Goal: Task Accomplishment & Management: Use online tool/utility

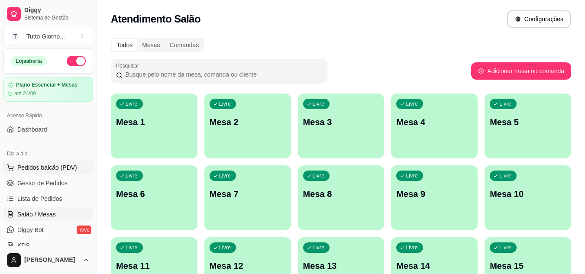
click at [50, 172] on button "Pedidos balcão (PDV)" at bounding box center [48, 168] width 90 height 14
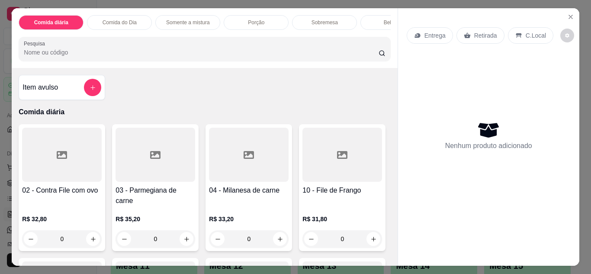
click at [429, 34] on p "Entrega" at bounding box center [435, 35] width 21 height 9
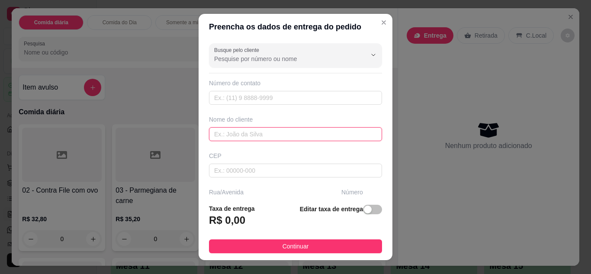
click at [306, 136] on input "text" at bounding box center [295, 134] width 173 height 14
type input "CLEIDE CONTABILIDADE"
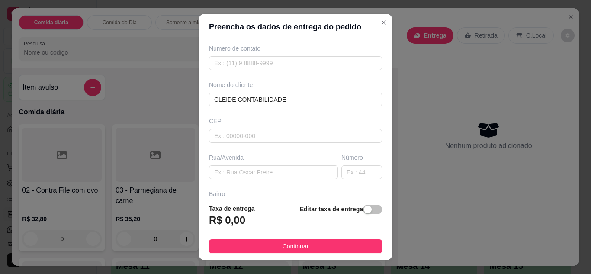
scroll to position [52, 0]
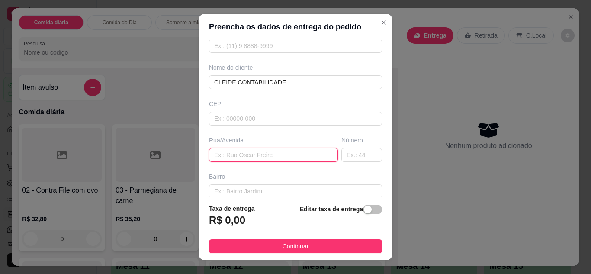
click at [258, 156] on input "text" at bounding box center [273, 155] width 129 height 14
type input "ALMIRANTE [PERSON_NAME]"
click at [349, 159] on input "text" at bounding box center [361, 155] width 41 height 14
type input "339"
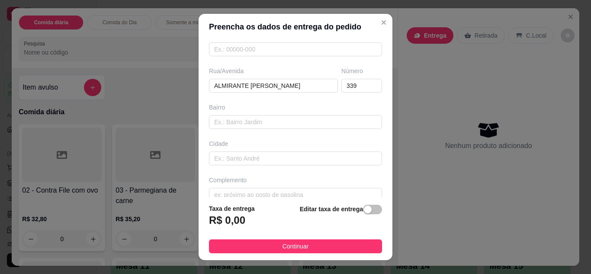
scroll to position [134, 0]
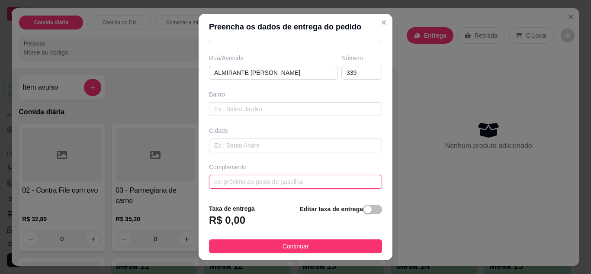
click at [277, 180] on input "text" at bounding box center [295, 182] width 173 height 14
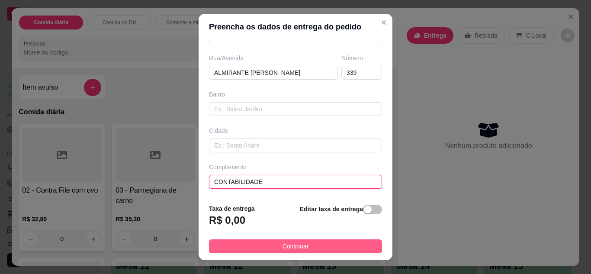
type input "CONTABILIDADE"
click at [289, 245] on span "Continuar" at bounding box center [296, 247] width 26 height 10
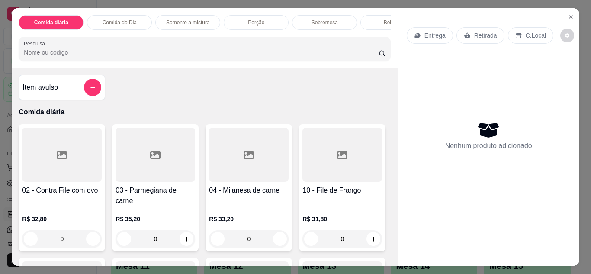
click at [435, 31] on p "Entrega" at bounding box center [435, 35] width 21 height 9
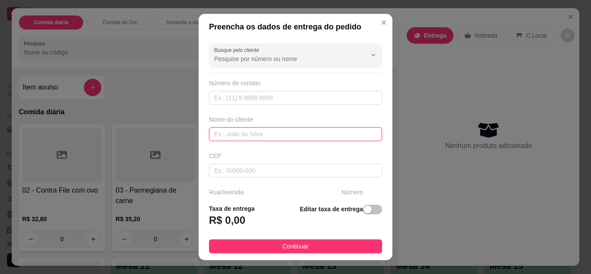
click at [235, 135] on input "text" at bounding box center [295, 134] width 173 height 14
type input "CLEIDE CONTABILIDADE"
click at [380, 198] on footer "Taxa de entrega R$ 0,00 Editar taxa de entrega Continuar" at bounding box center [296, 228] width 194 height 63
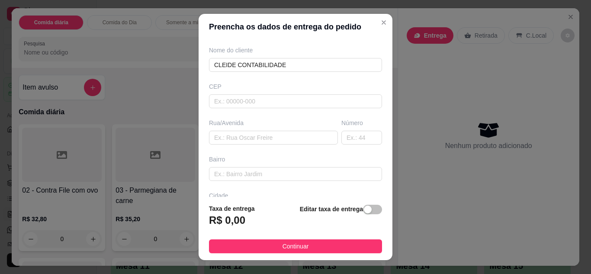
scroll to position [87, 0]
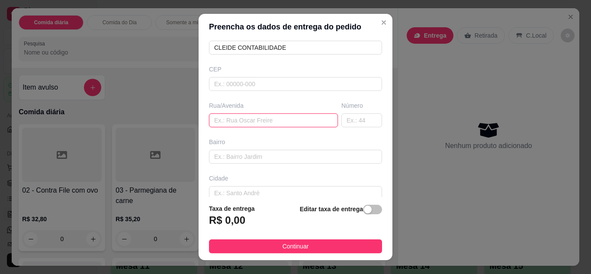
click at [261, 120] on input "text" at bounding box center [273, 120] width 129 height 14
type input "ALMIRANTE [PERSON_NAME]"
click at [345, 120] on input "text" at bounding box center [361, 120] width 41 height 14
type input "339"
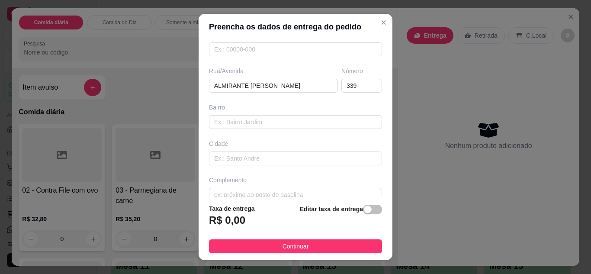
scroll to position [134, 0]
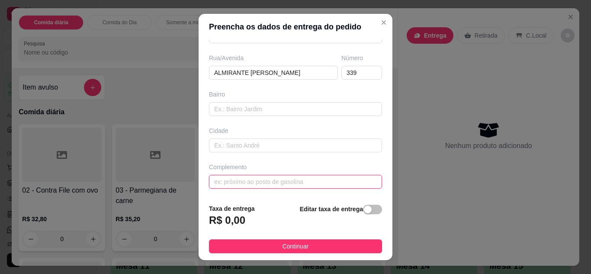
click at [306, 178] on input "text" at bounding box center [295, 182] width 173 height 14
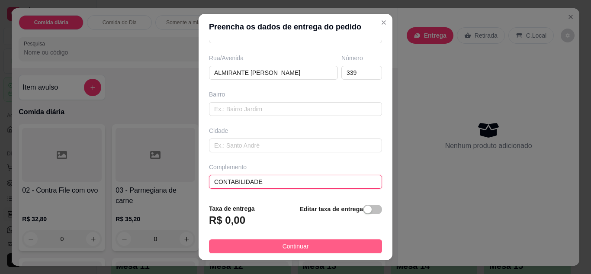
type input "CONTABILIDADE"
click at [287, 248] on span "Continuar" at bounding box center [296, 247] width 26 height 10
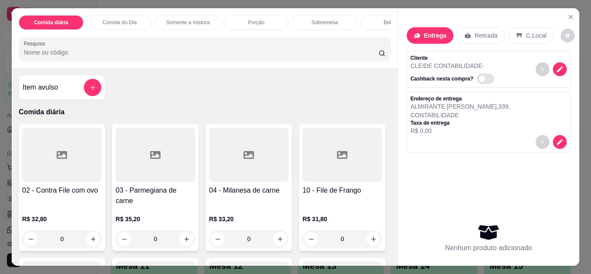
click at [92, 235] on div "0" at bounding box center [62, 238] width 80 height 17
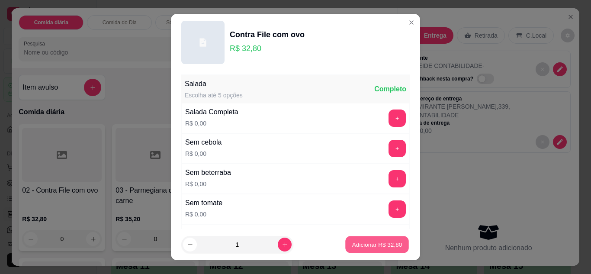
click at [368, 248] on p "Adicionar R$ 32,80" at bounding box center [377, 245] width 50 height 8
type input "1"
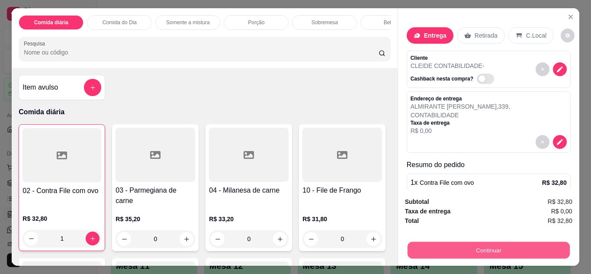
click at [467, 243] on button "Continuar" at bounding box center [488, 250] width 162 height 17
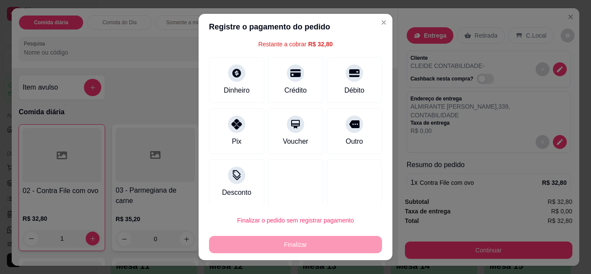
scroll to position [38, 0]
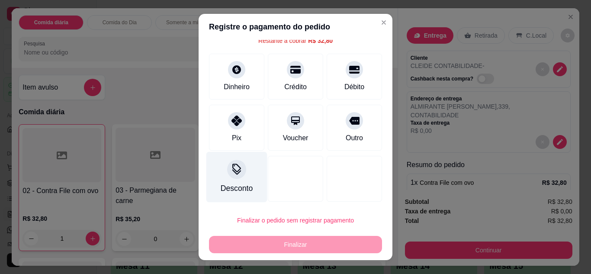
click at [230, 177] on div at bounding box center [236, 169] width 19 height 19
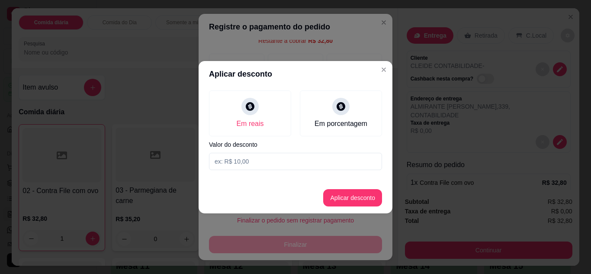
click at [256, 158] on input at bounding box center [295, 161] width 173 height 17
type input "1,00"
click at [365, 205] on button "Aplicar desconto" at bounding box center [353, 197] width 57 height 17
type input "R$ 31,80"
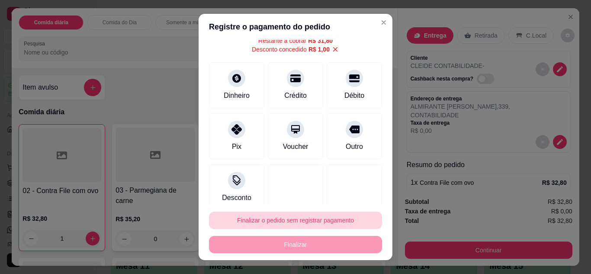
click at [329, 220] on button "Finalizar o pedido sem registrar pagamento" at bounding box center [295, 220] width 173 height 17
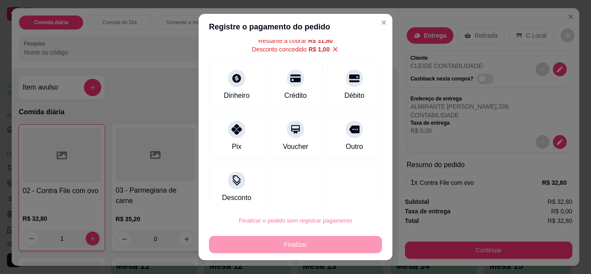
click at [335, 193] on button "Confirmar" at bounding box center [344, 195] width 31 height 13
type input "0"
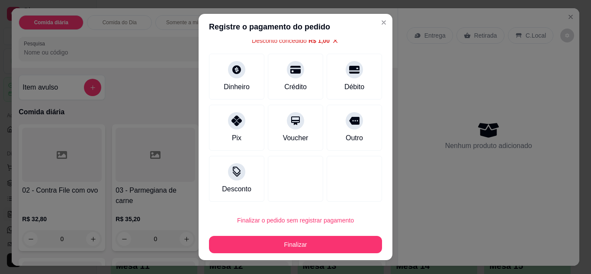
type input "-R$ 1,00"
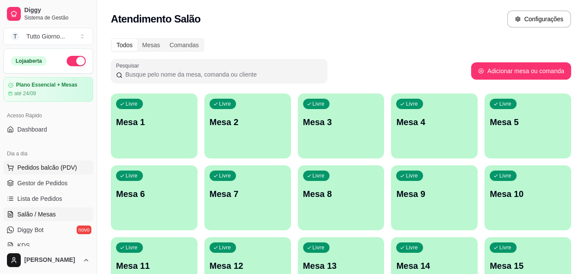
click at [58, 166] on span "Pedidos balcão (PDV)" at bounding box center [47, 167] width 60 height 9
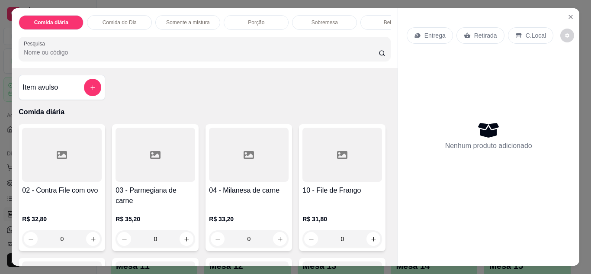
click at [433, 36] on p "Entrega" at bounding box center [435, 35] width 21 height 9
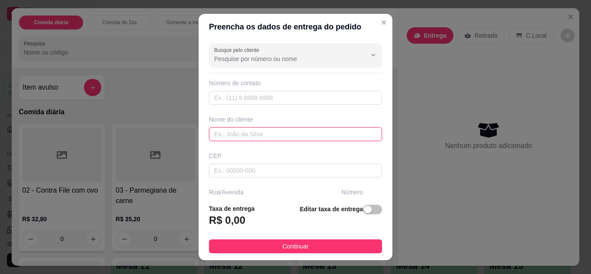
click at [268, 129] on input "text" at bounding box center [295, 134] width 173 height 14
type input "ANDRESSA CONTABILIDADE"
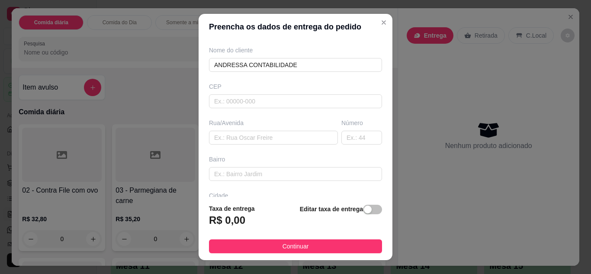
scroll to position [87, 0]
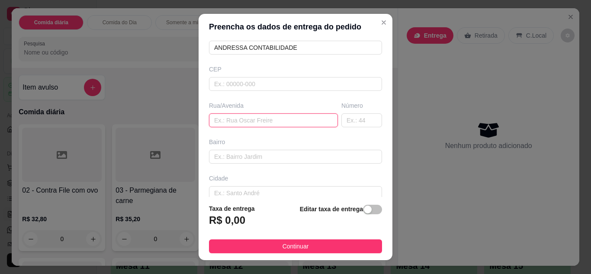
click at [274, 118] on input "text" at bounding box center [273, 120] width 129 height 14
type input "ALMIRANTE [PERSON_NAME]"
click at [356, 125] on input "text" at bounding box center [361, 120] width 41 height 14
type input "339"
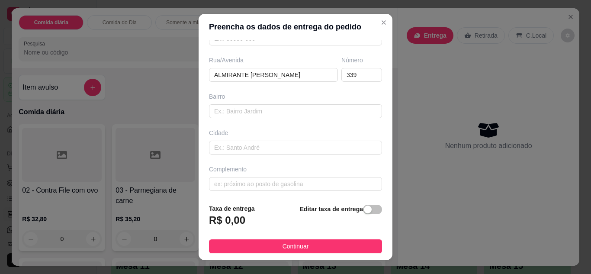
scroll to position [134, 0]
click at [319, 181] on input "text" at bounding box center [295, 182] width 173 height 14
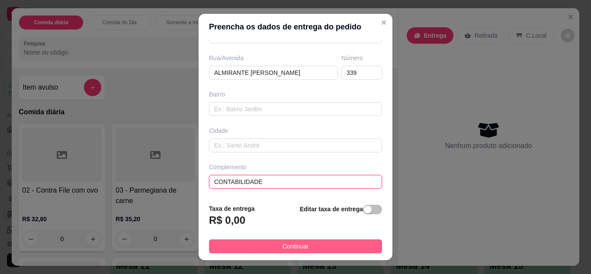
type input "CONTABILIDADE"
click at [286, 239] on button "Continuar" at bounding box center [295, 246] width 173 height 14
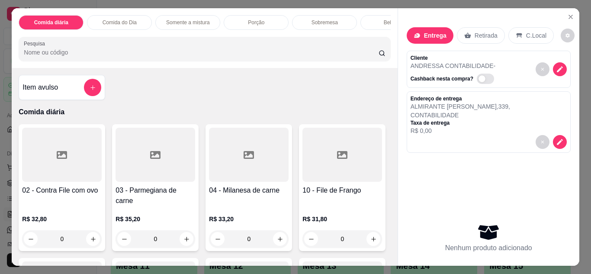
click at [123, 19] on p "Comida do Dia" at bounding box center [120, 22] width 34 height 7
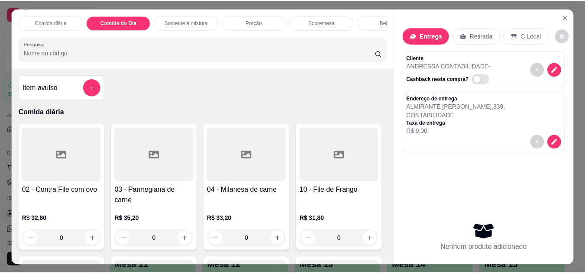
scroll to position [23, 0]
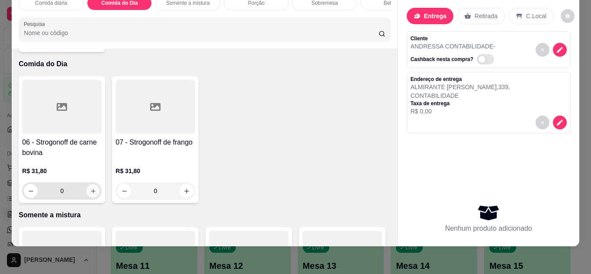
click at [93, 188] on icon "increase-product-quantity" at bounding box center [93, 191] width 6 height 6
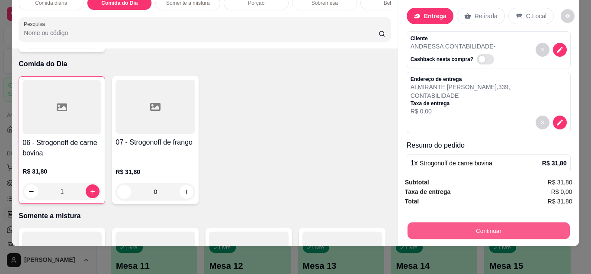
click at [480, 225] on button "Continuar" at bounding box center [488, 230] width 162 height 17
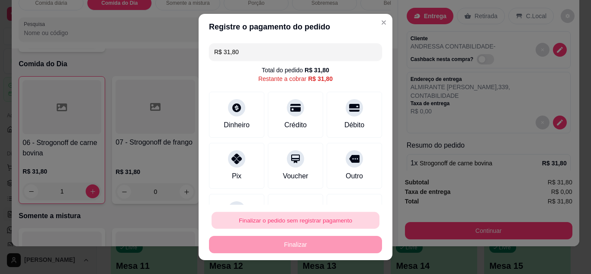
click at [307, 226] on button "Finalizar o pedido sem registrar pagamento" at bounding box center [296, 220] width 168 height 17
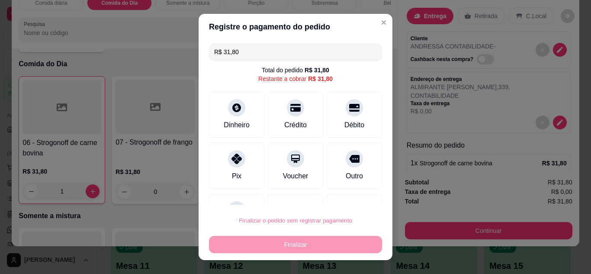
click at [355, 194] on button "Confirmar" at bounding box center [344, 195] width 31 height 13
type input "0"
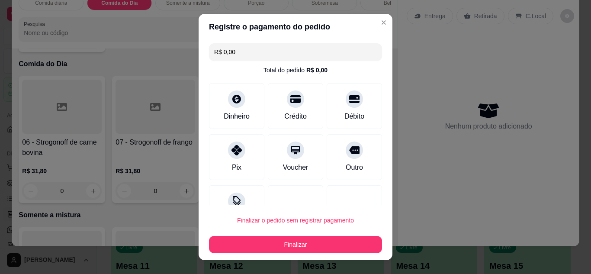
type input "R$ 0,00"
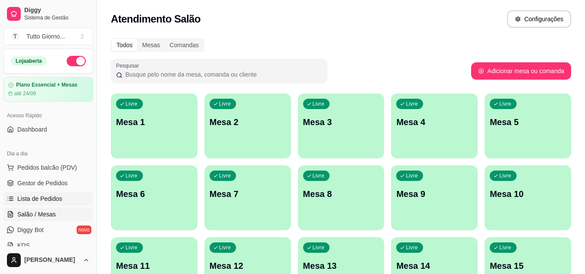
click at [35, 202] on span "Lista de Pedidos" at bounding box center [39, 198] width 45 height 9
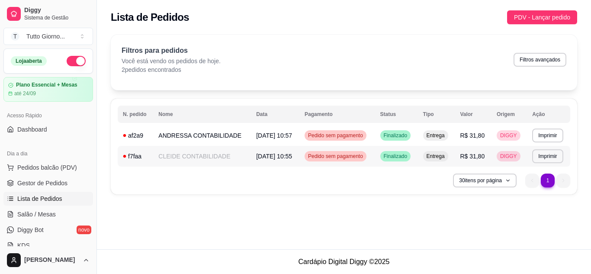
click at [331, 158] on span "Pedido sem pagamento" at bounding box center [335, 156] width 58 height 7
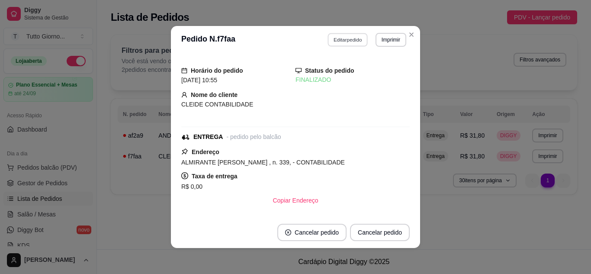
click at [342, 35] on button "Editar pedido" at bounding box center [348, 39] width 40 height 13
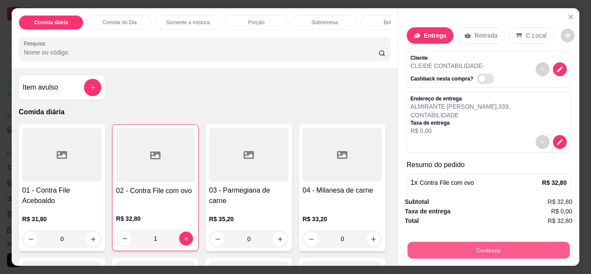
click at [466, 248] on button "Continuar" at bounding box center [488, 250] width 162 height 17
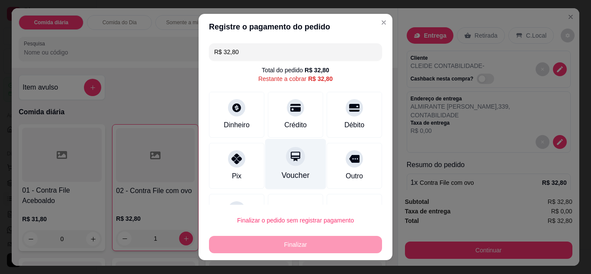
click at [281, 166] on div "Voucher" at bounding box center [295, 164] width 61 height 51
type input "R$ 0,00"
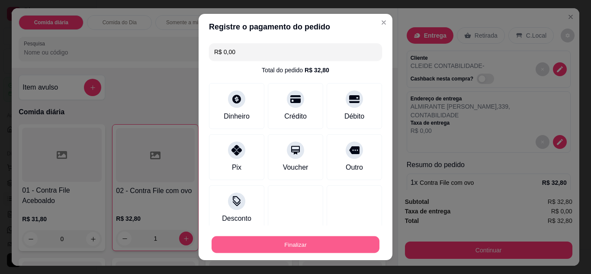
click at [294, 238] on button "Finalizar" at bounding box center [296, 244] width 168 height 17
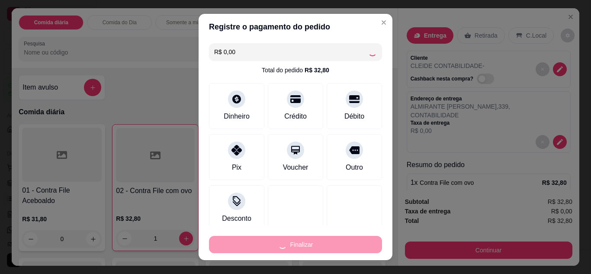
type input "0"
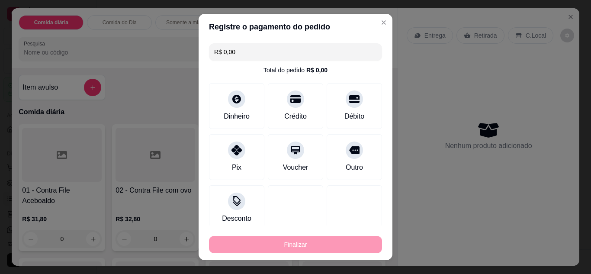
type input "-R$ 32,80"
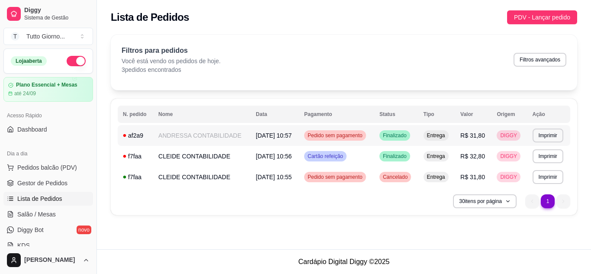
click at [334, 139] on span "Pedido sem pagamento" at bounding box center [335, 135] width 58 height 7
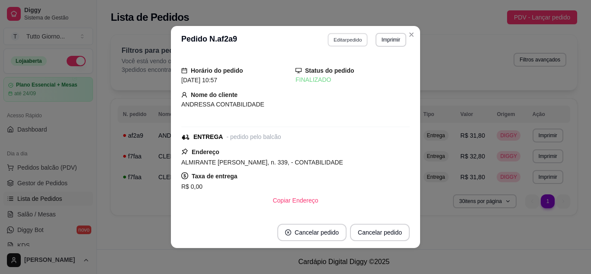
click at [350, 44] on button "Editar pedido" at bounding box center [348, 39] width 40 height 13
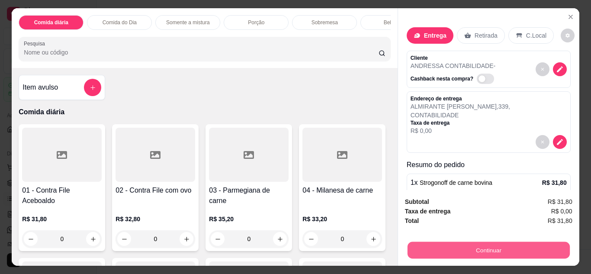
click at [486, 250] on button "Continuar" at bounding box center [488, 250] width 162 height 17
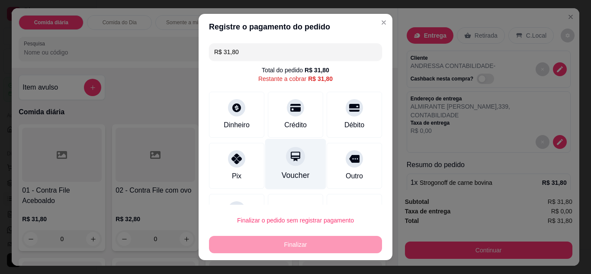
click at [291, 167] on div "Voucher" at bounding box center [295, 164] width 61 height 51
type input "R$ 0,00"
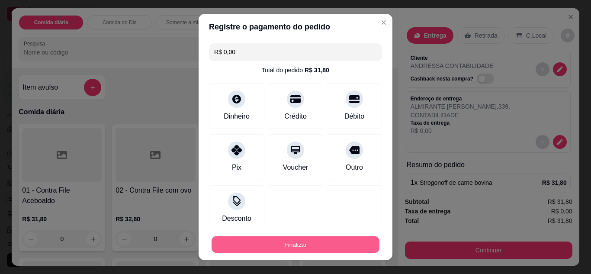
click at [291, 245] on button "Finalizar" at bounding box center [296, 244] width 168 height 17
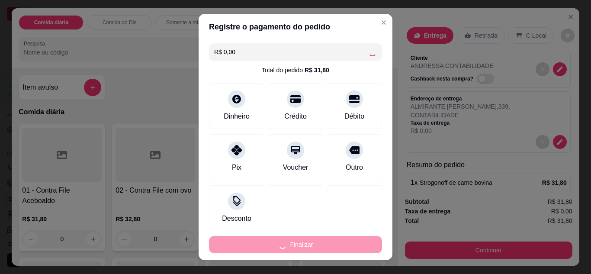
type input "0"
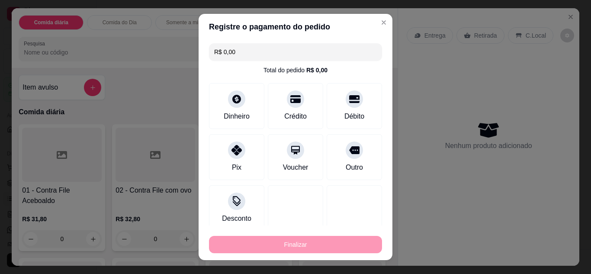
type input "-R$ 31,80"
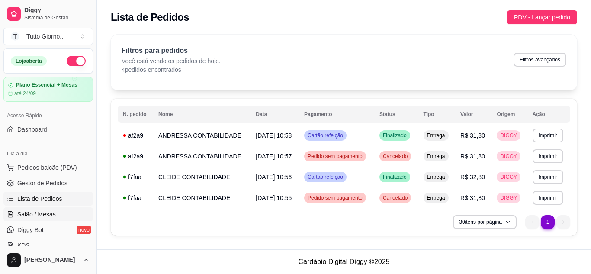
click at [35, 209] on link "Salão / Mesas" at bounding box center [48, 214] width 90 height 14
